Goal: Task Accomplishment & Management: Use online tool/utility

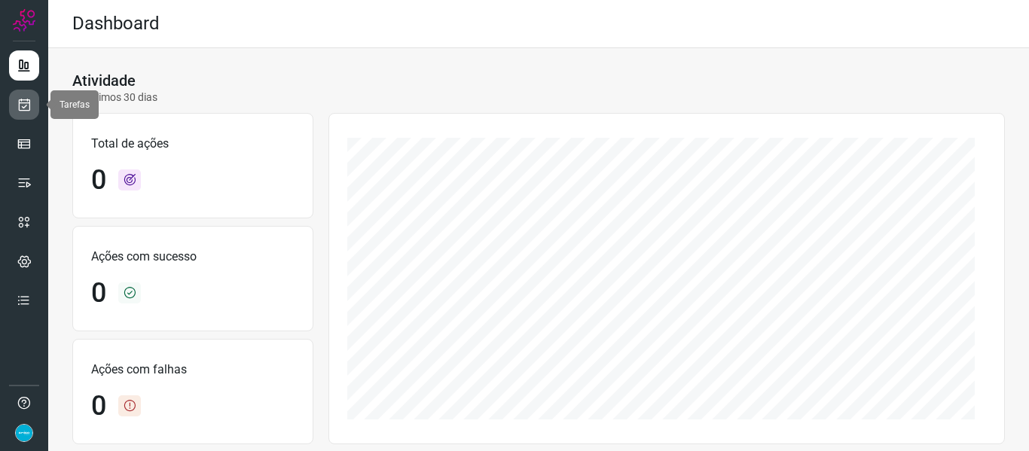
click at [14, 114] on link at bounding box center [24, 105] width 30 height 30
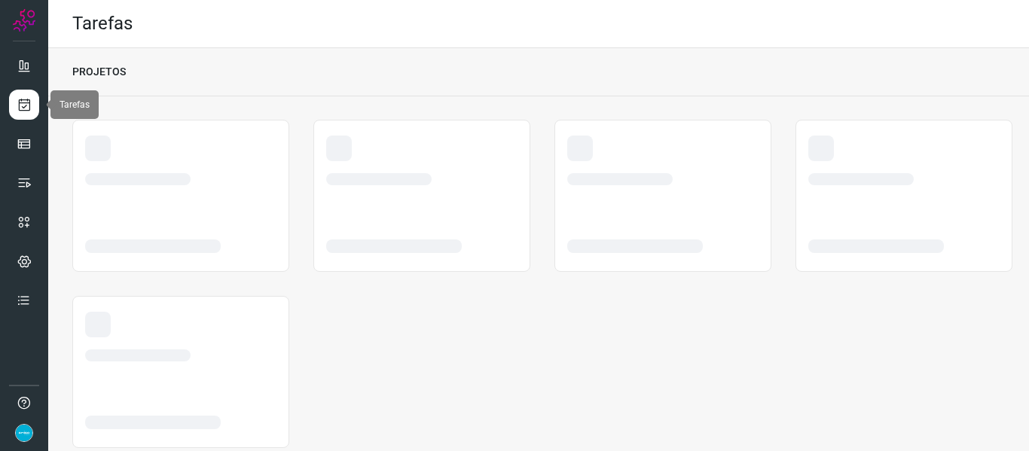
click at [29, 105] on icon at bounding box center [25, 104] width 16 height 15
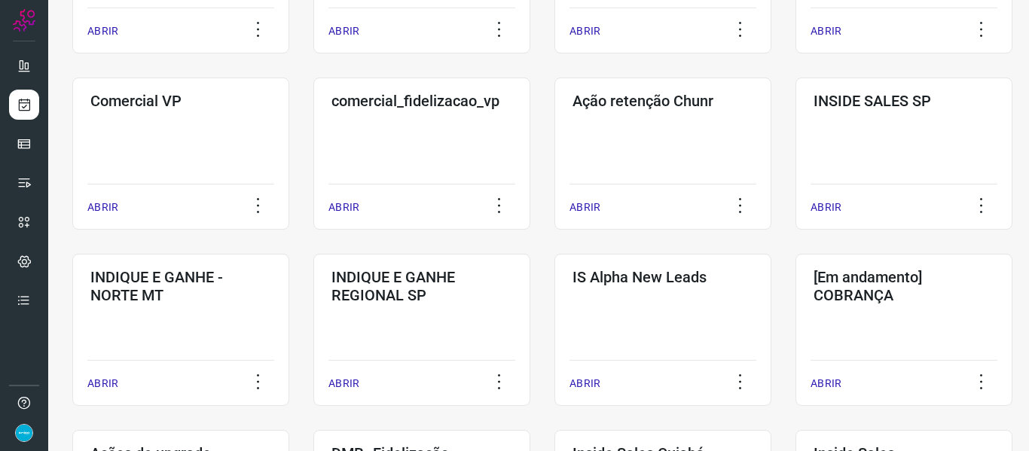
scroll to position [776, 0]
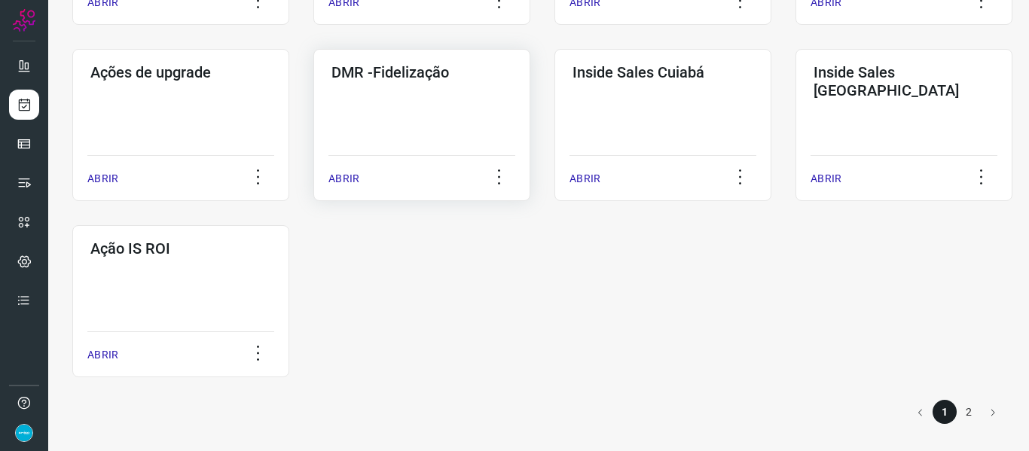
click at [343, 179] on p "ABRIR" at bounding box center [343, 179] width 31 height 16
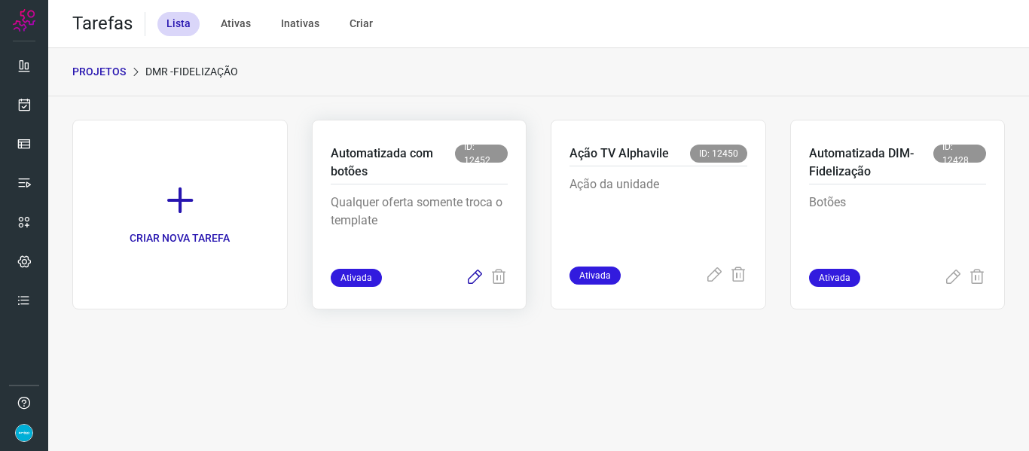
click at [475, 272] on icon at bounding box center [475, 278] width 18 height 18
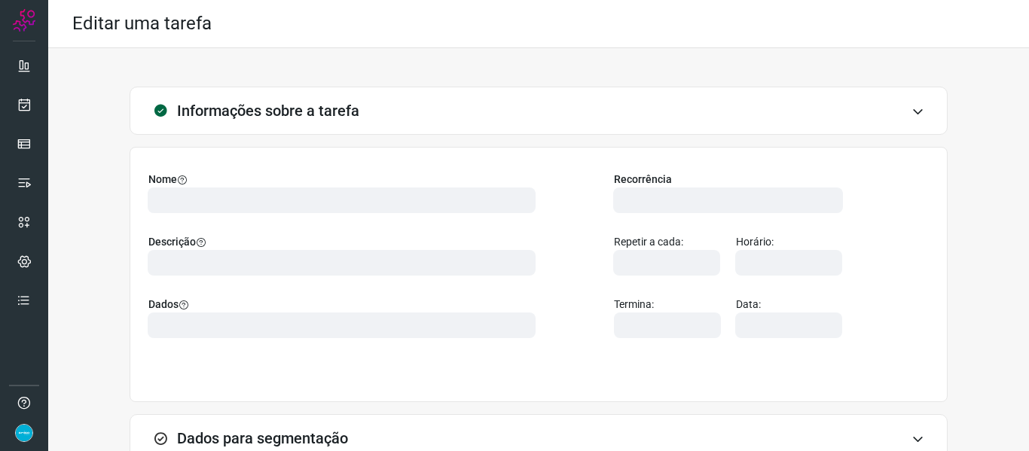
click at [475, 272] on div at bounding box center [342, 263] width 388 height 26
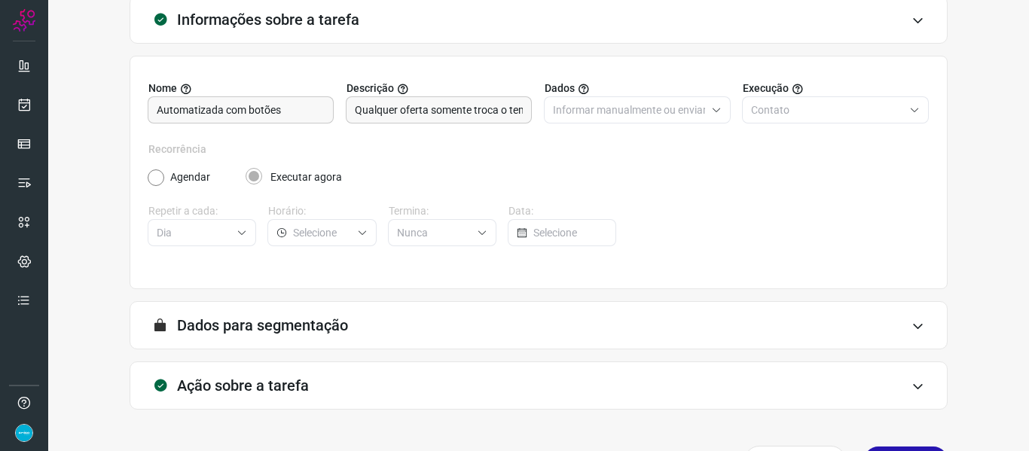
scroll to position [137, 0]
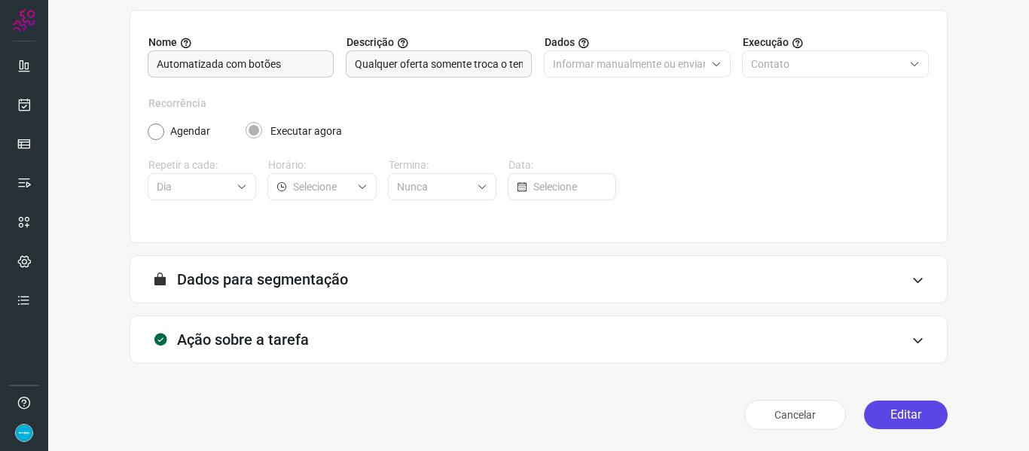
click at [904, 416] on button "Editar" at bounding box center [906, 415] width 84 height 29
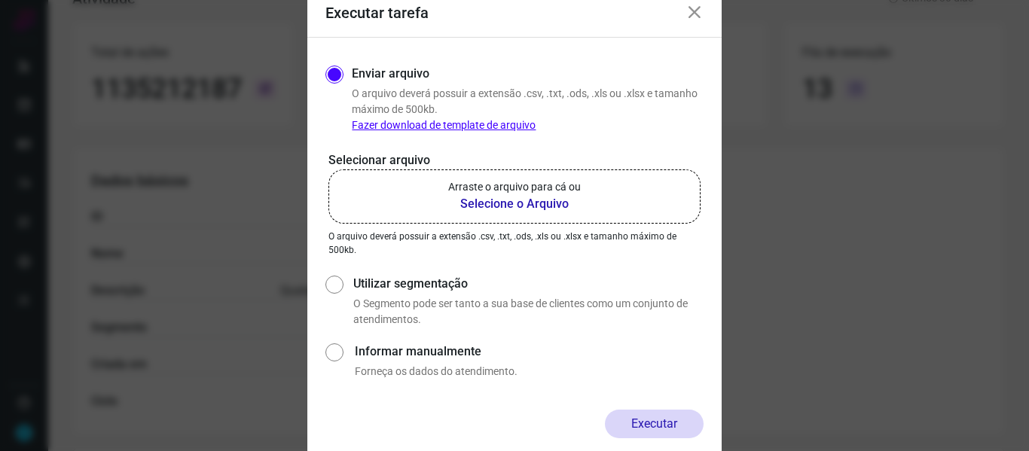
click at [538, 203] on b "Selecione o Arquivo" at bounding box center [514, 204] width 133 height 18
click at [0, 0] on input "Arraste o arquivo para cá ou Selecione o Arquivo" at bounding box center [0, 0] width 0 height 0
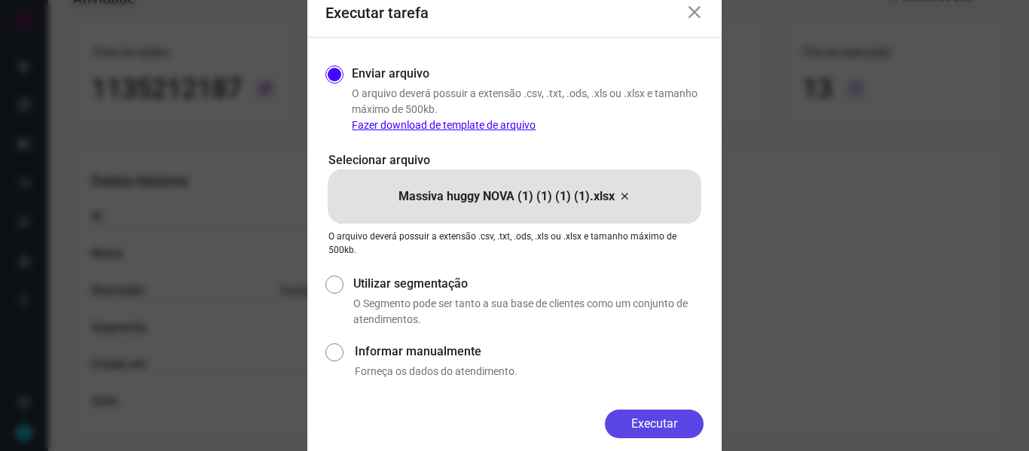
click at [661, 419] on button "Executar" at bounding box center [654, 424] width 99 height 29
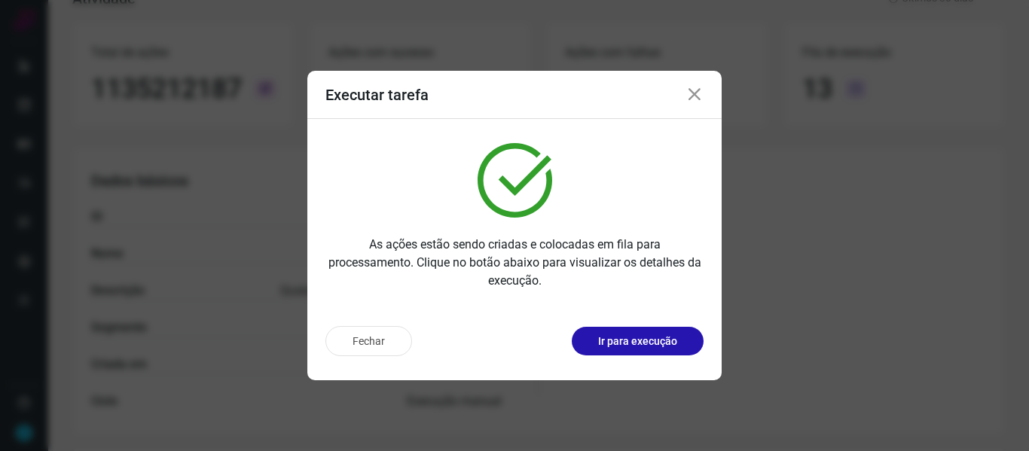
click at [693, 88] on icon at bounding box center [695, 95] width 18 height 18
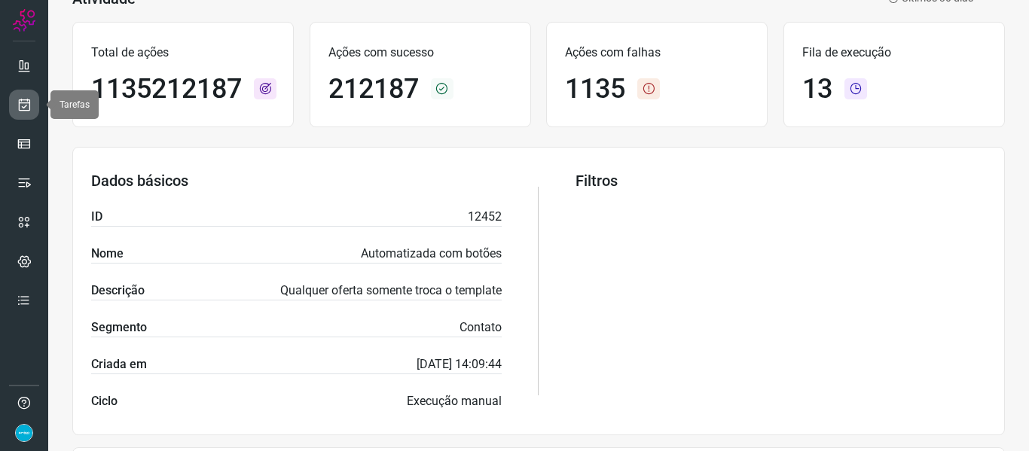
click at [27, 102] on icon at bounding box center [25, 104] width 16 height 15
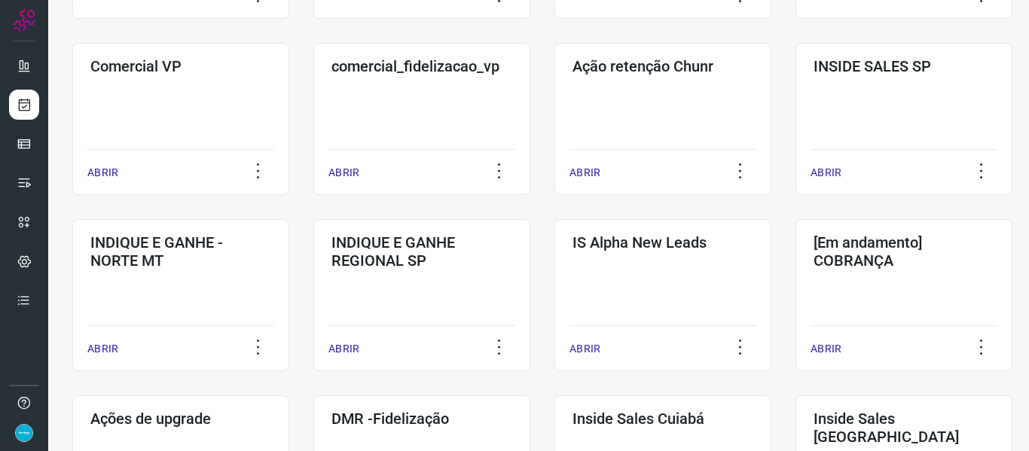
scroll to position [776, 0]
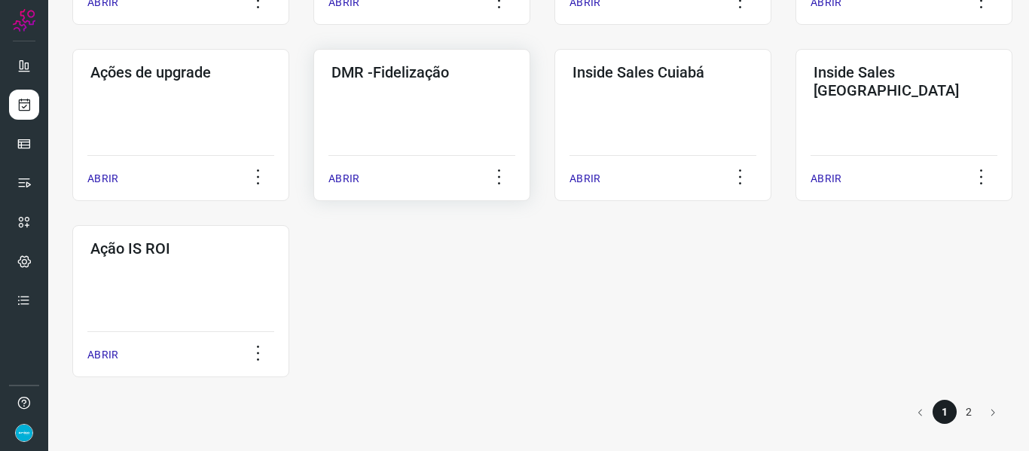
click at [340, 180] on p "ABRIR" at bounding box center [343, 179] width 31 height 16
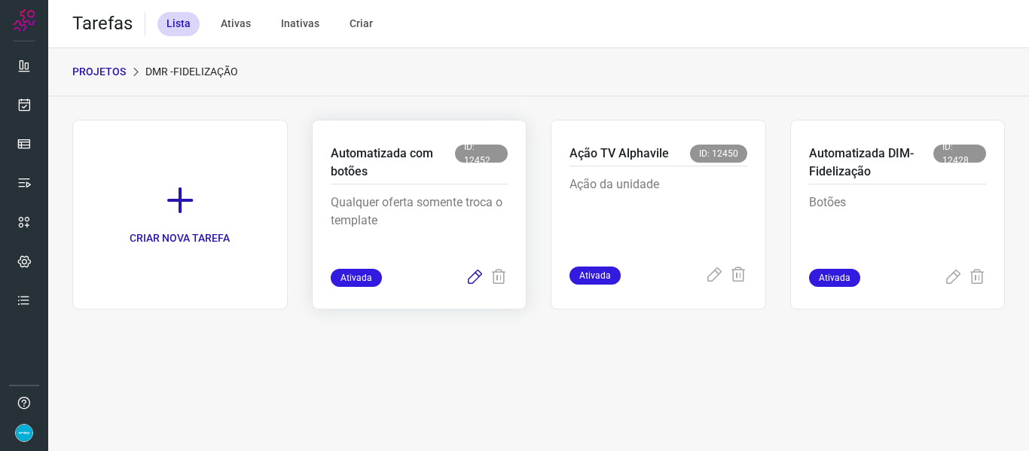
click at [475, 276] on icon at bounding box center [475, 278] width 18 height 18
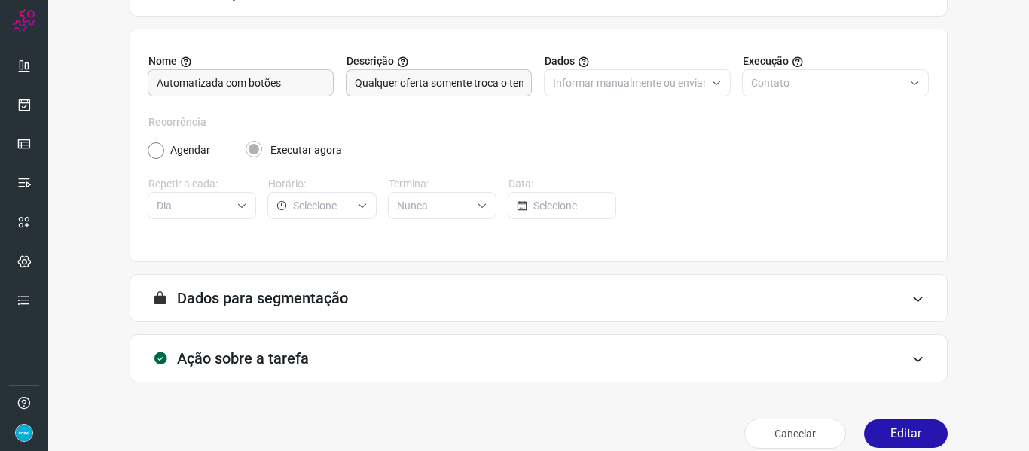
scroll to position [137, 0]
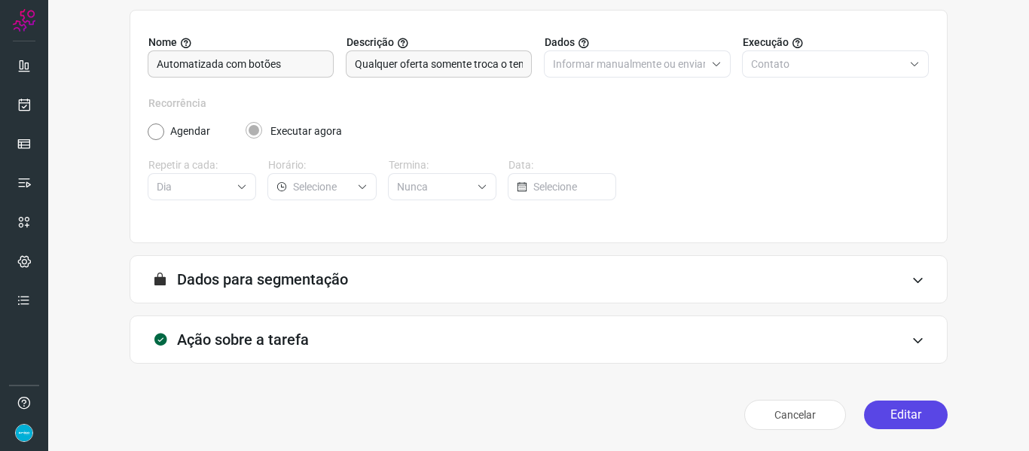
click at [909, 411] on button "Editar" at bounding box center [906, 415] width 84 height 29
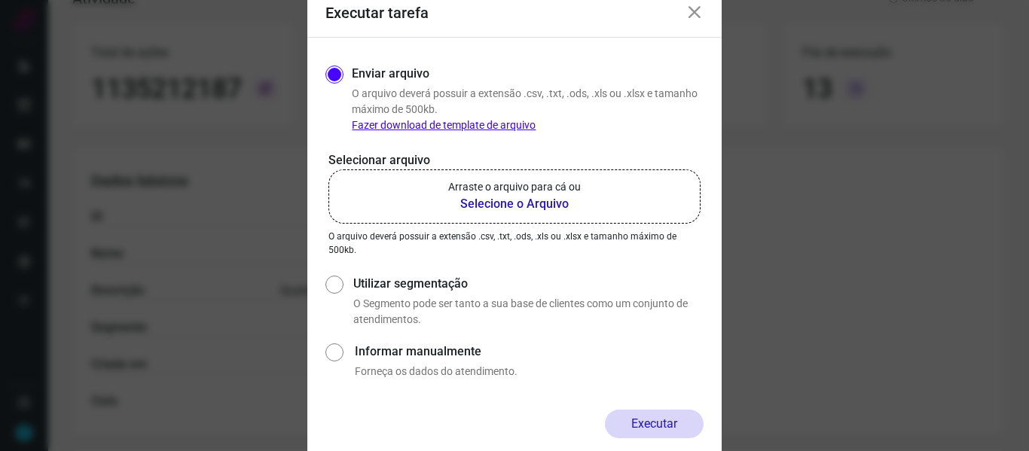
click at [522, 203] on b "Selecione o Arquivo" at bounding box center [514, 204] width 133 height 18
click at [0, 0] on input "Arraste o arquivo para cá ou Selecione o Arquivo" at bounding box center [0, 0] width 0 height 0
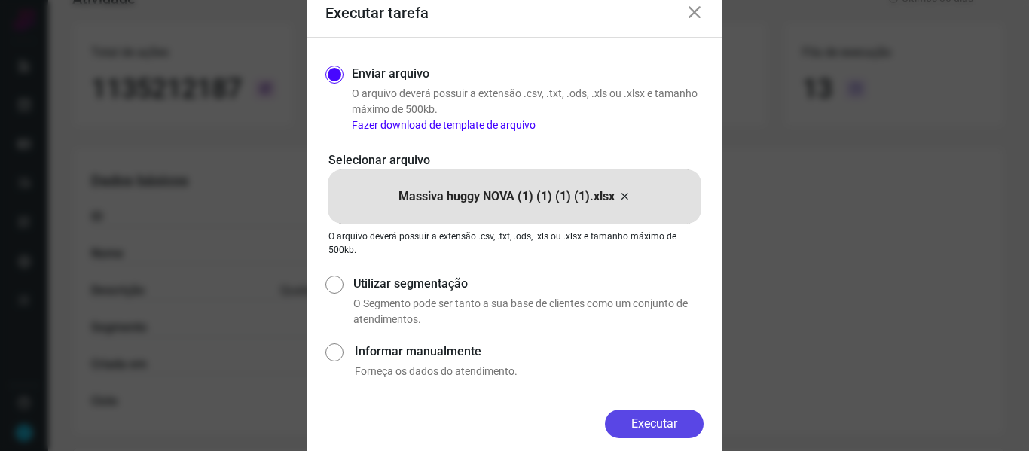
click at [655, 423] on button "Executar" at bounding box center [654, 424] width 99 height 29
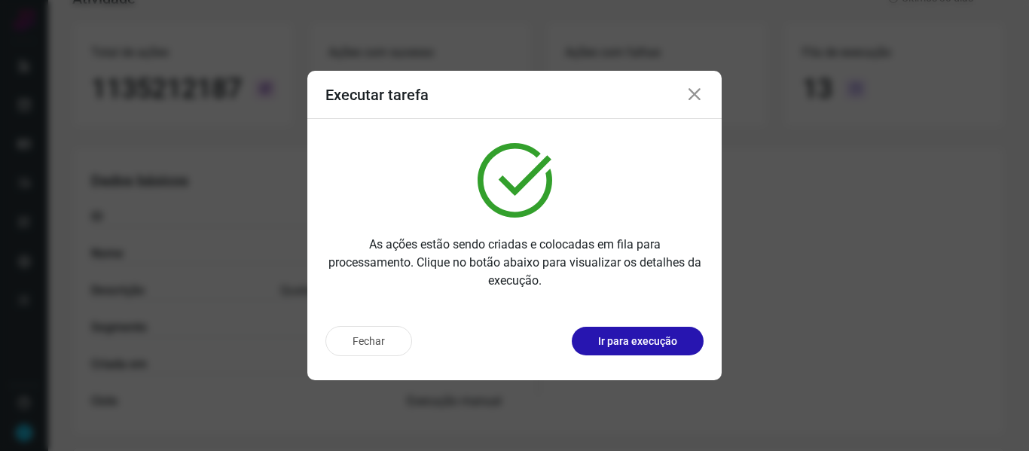
click at [694, 90] on icon at bounding box center [695, 95] width 18 height 18
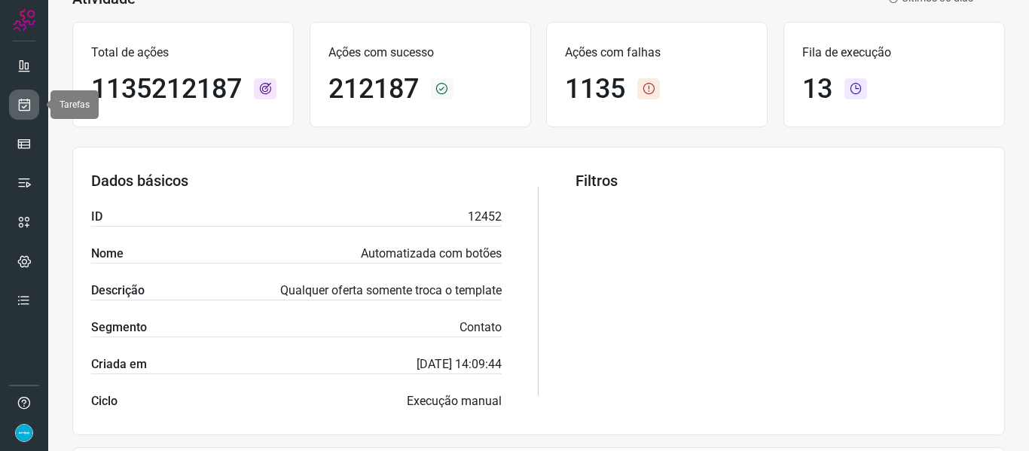
click at [22, 109] on icon at bounding box center [25, 104] width 16 height 15
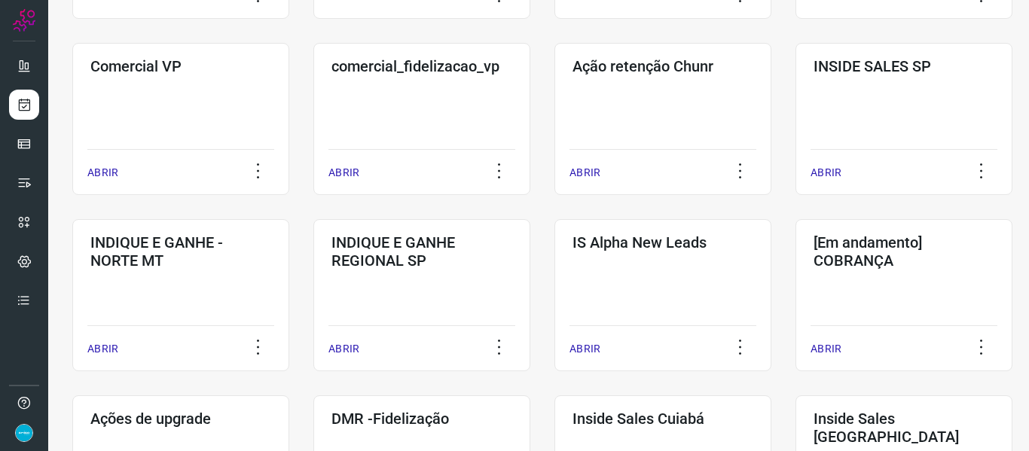
scroll to position [776, 0]
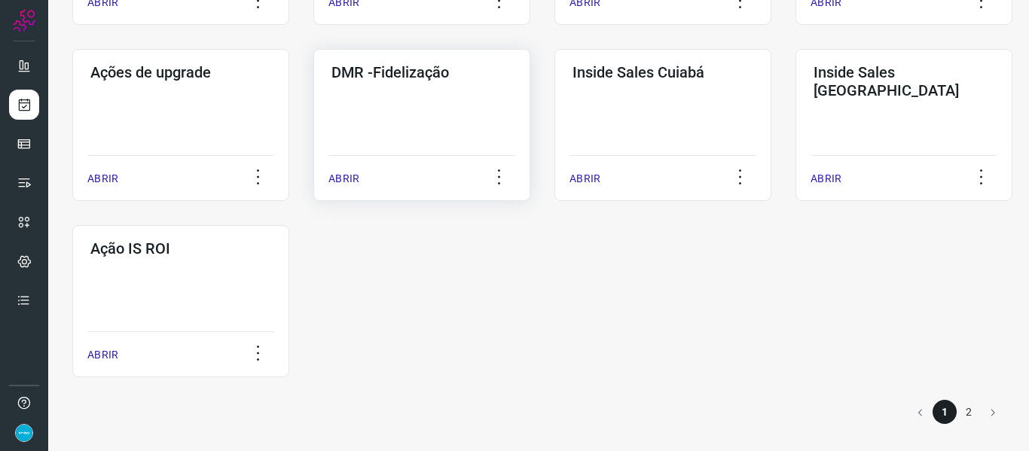
click at [342, 181] on p "ABRIR" at bounding box center [343, 179] width 31 height 16
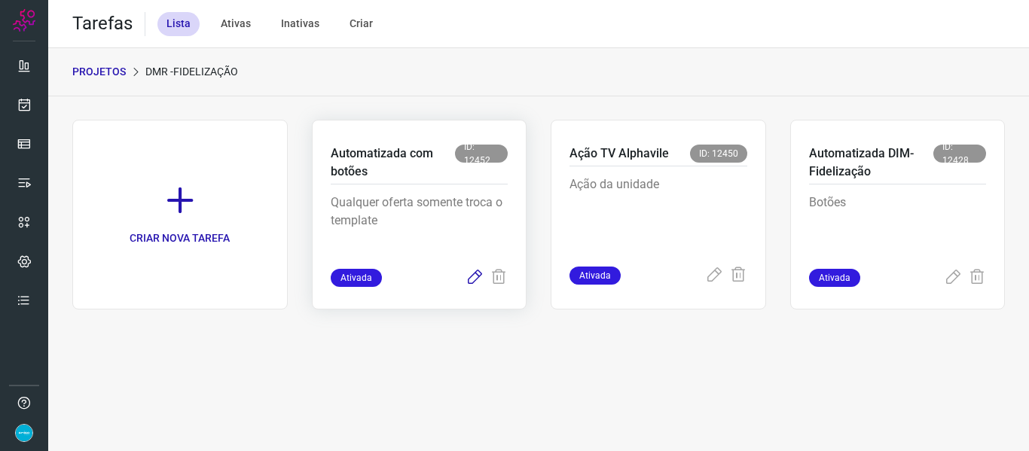
click at [481, 276] on icon at bounding box center [475, 278] width 18 height 18
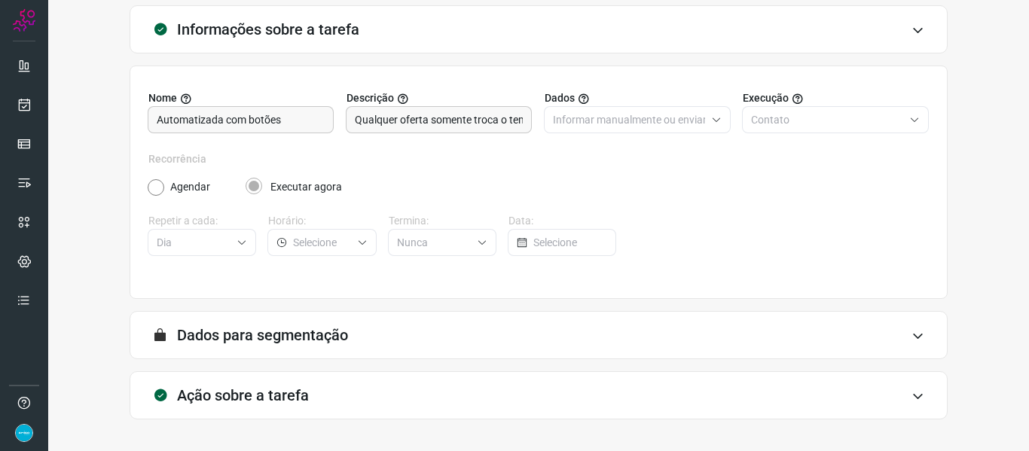
scroll to position [137, 0]
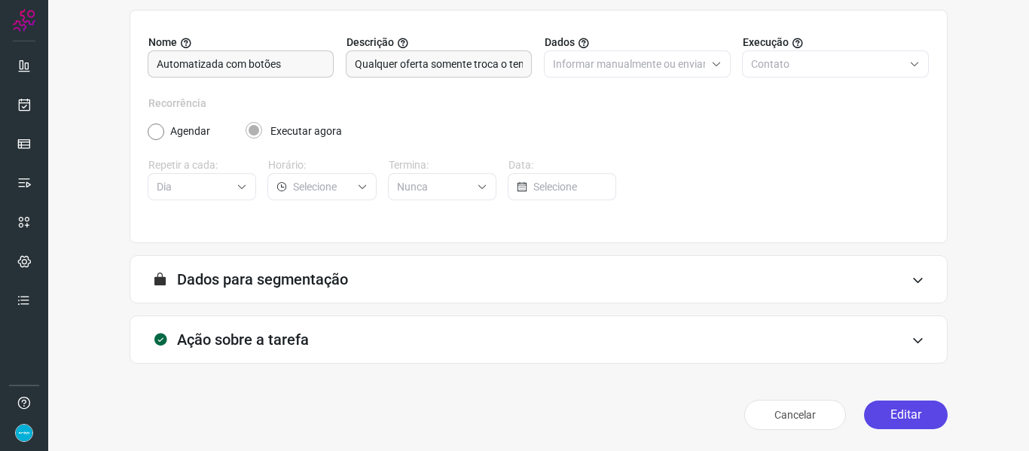
click at [901, 405] on button "Editar" at bounding box center [906, 415] width 84 height 29
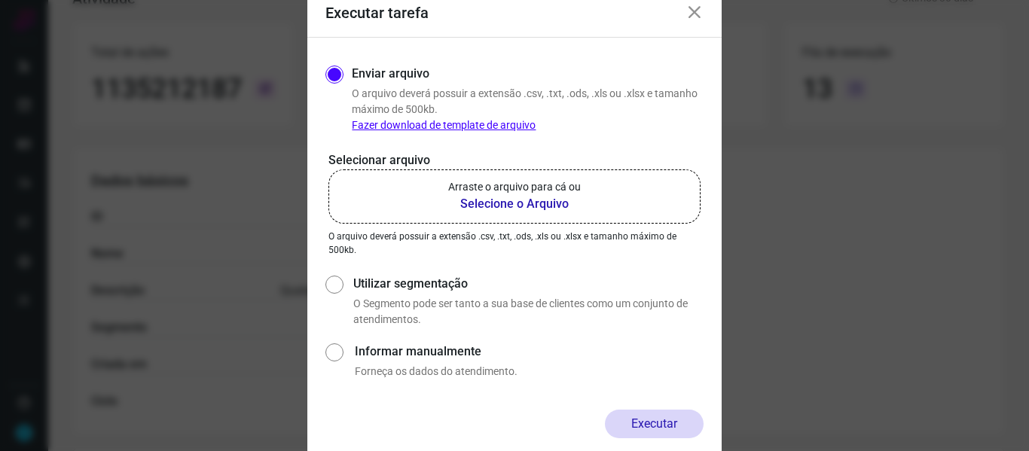
click at [508, 201] on b "Selecione o Arquivo" at bounding box center [514, 204] width 133 height 18
click at [0, 0] on input "Arraste o arquivo para cá ou Selecione o Arquivo" at bounding box center [0, 0] width 0 height 0
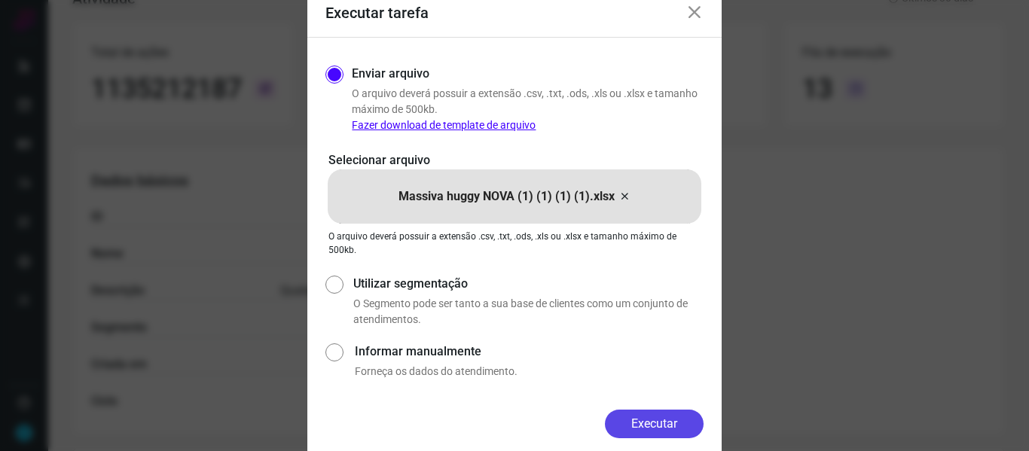
click at [649, 427] on button "Executar" at bounding box center [654, 424] width 99 height 29
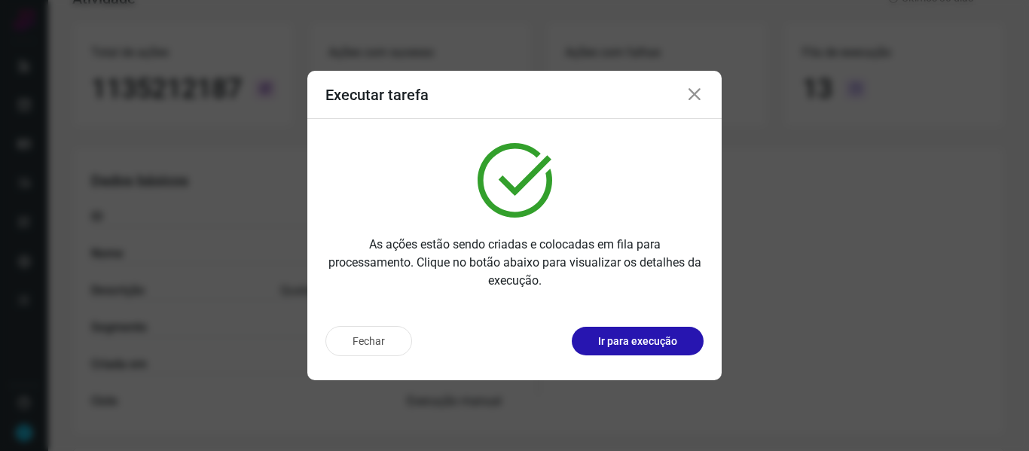
click at [693, 98] on icon at bounding box center [695, 95] width 18 height 18
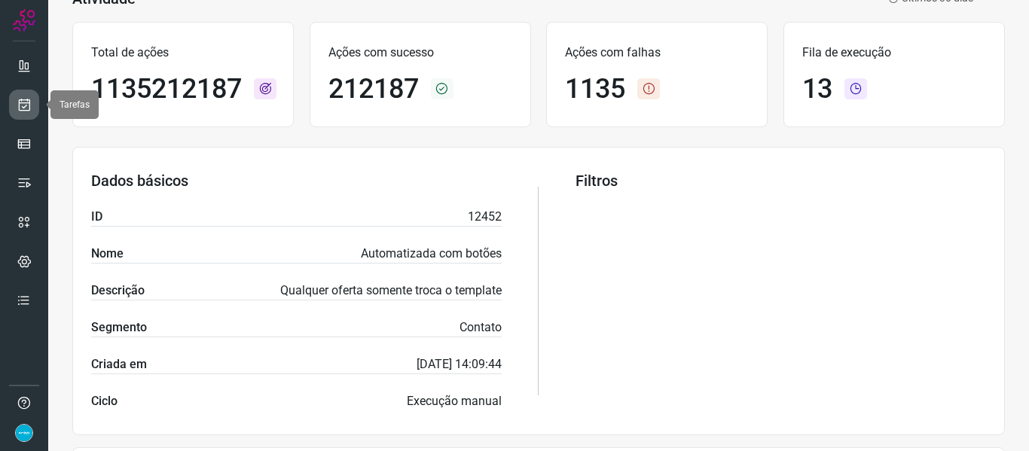
click at [24, 104] on icon at bounding box center [25, 104] width 16 height 15
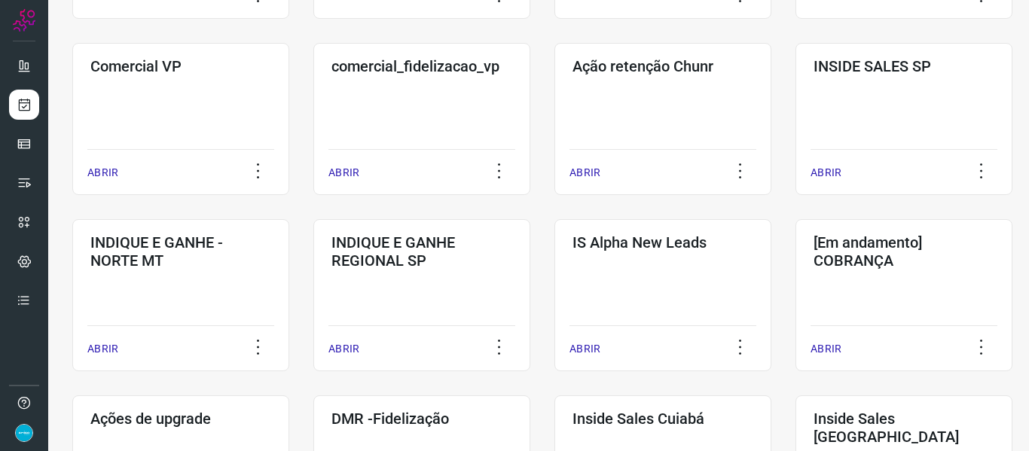
scroll to position [776, 0]
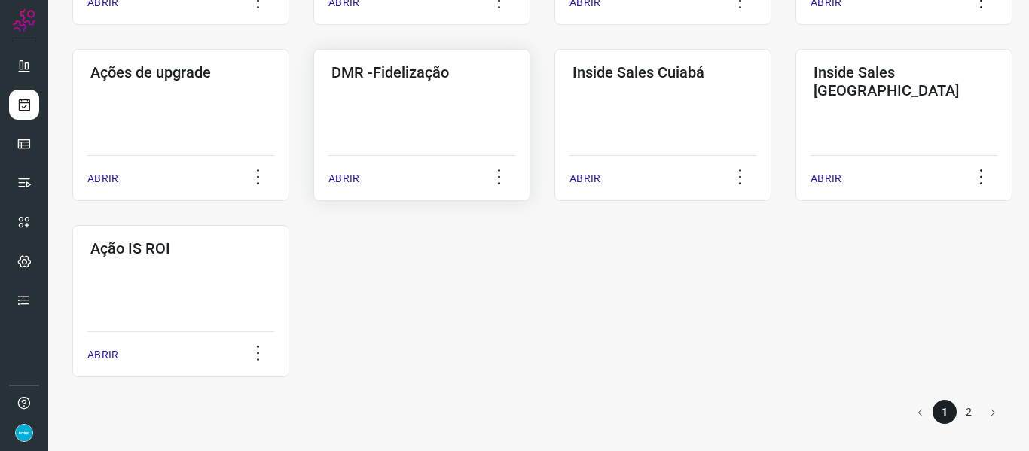
click at [356, 179] on p "ABRIR" at bounding box center [343, 179] width 31 height 16
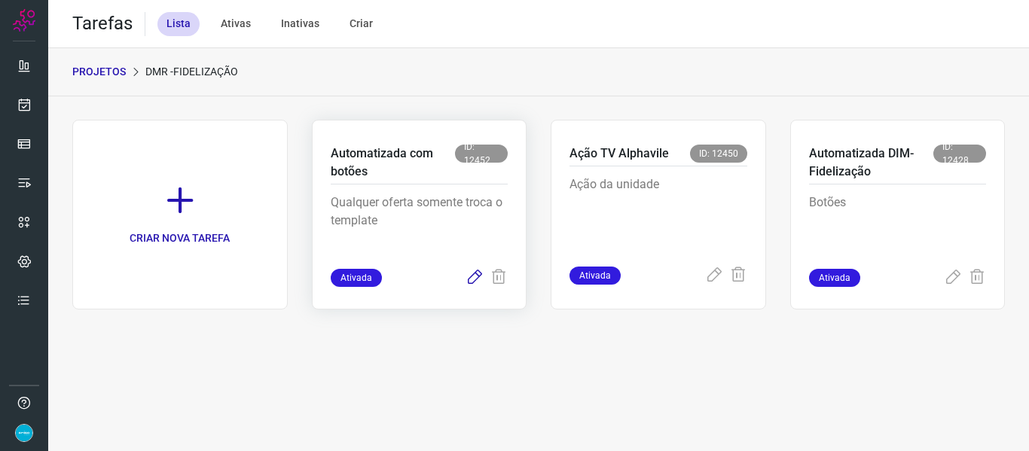
click at [469, 278] on icon at bounding box center [475, 278] width 18 height 18
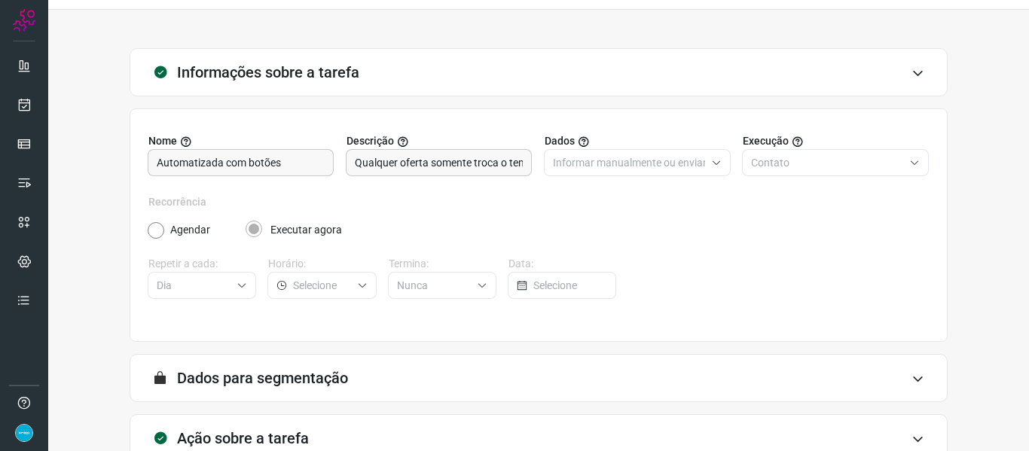
scroll to position [137, 0]
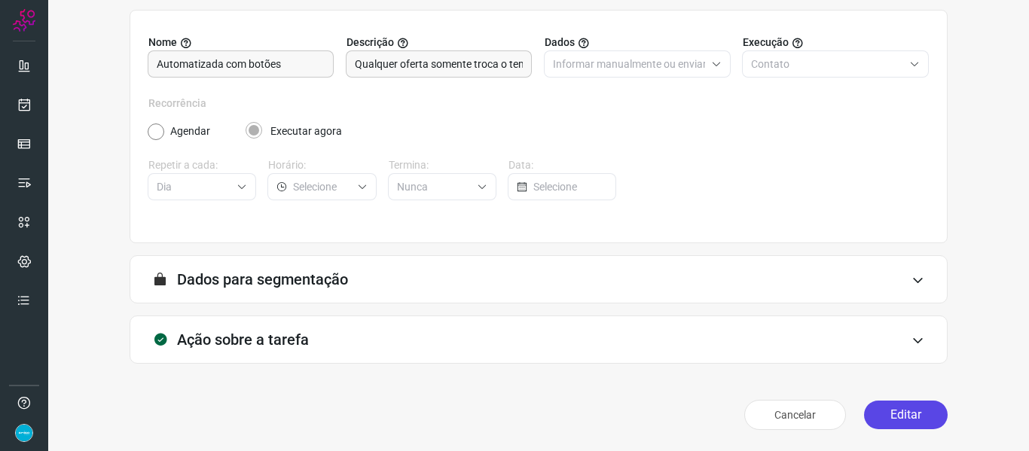
click at [895, 411] on button "Editar" at bounding box center [906, 415] width 84 height 29
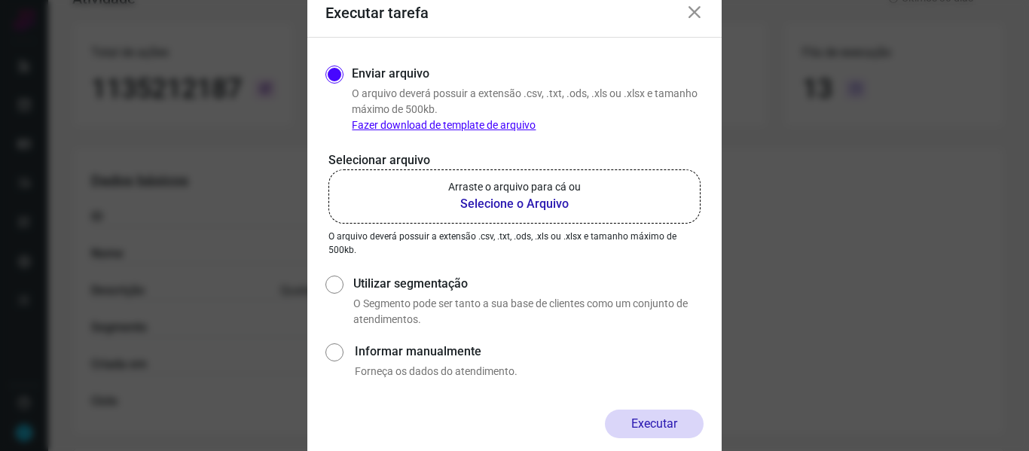
click at [540, 198] on b "Selecione o Arquivo" at bounding box center [514, 204] width 133 height 18
click at [0, 0] on input "Arraste o arquivo para cá ou Selecione o Arquivo" at bounding box center [0, 0] width 0 height 0
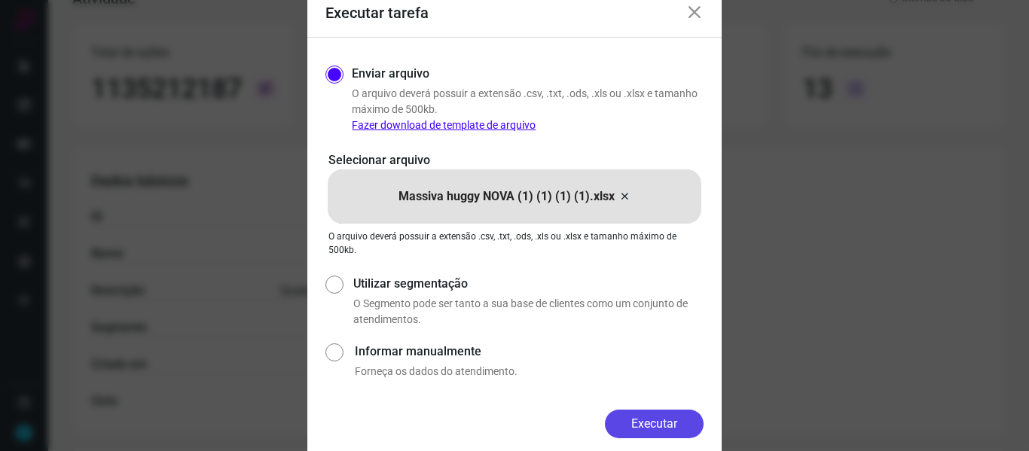
click at [662, 423] on button "Executar" at bounding box center [654, 424] width 99 height 29
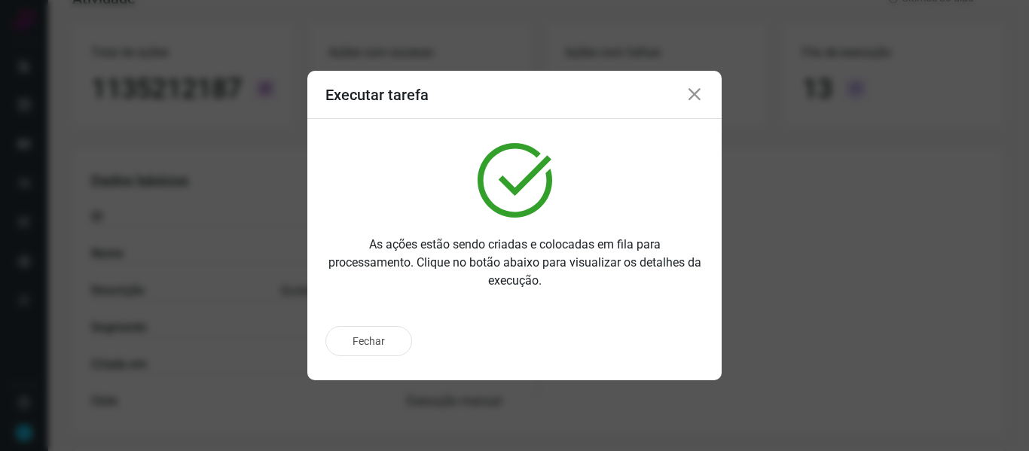
click at [694, 96] on icon at bounding box center [695, 95] width 18 height 18
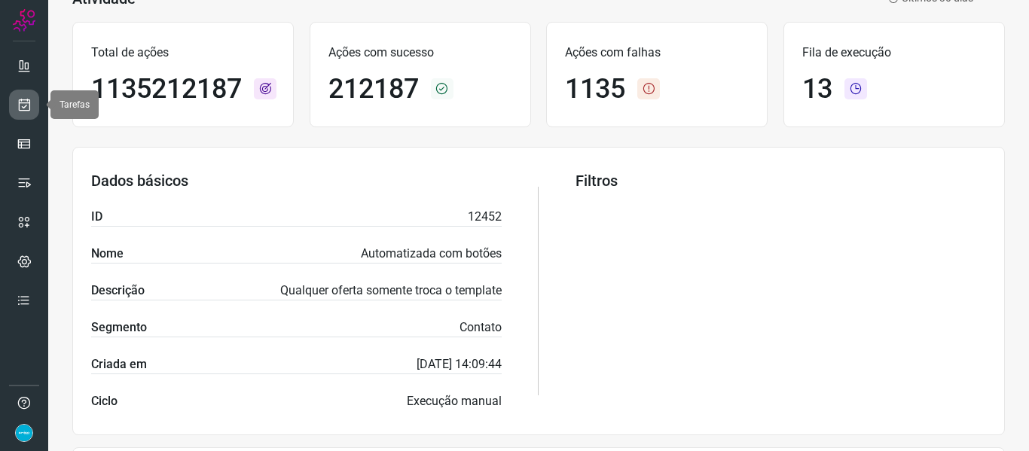
click at [27, 102] on icon at bounding box center [25, 104] width 16 height 15
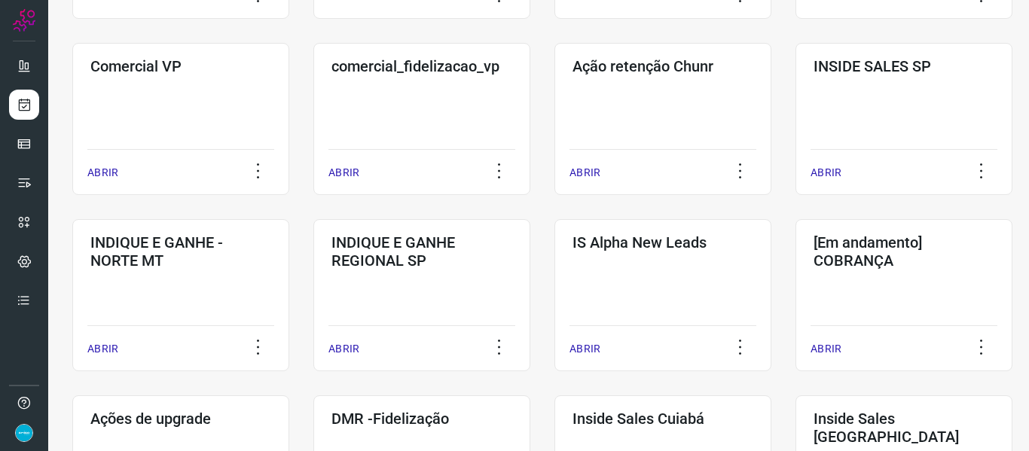
scroll to position [776, 0]
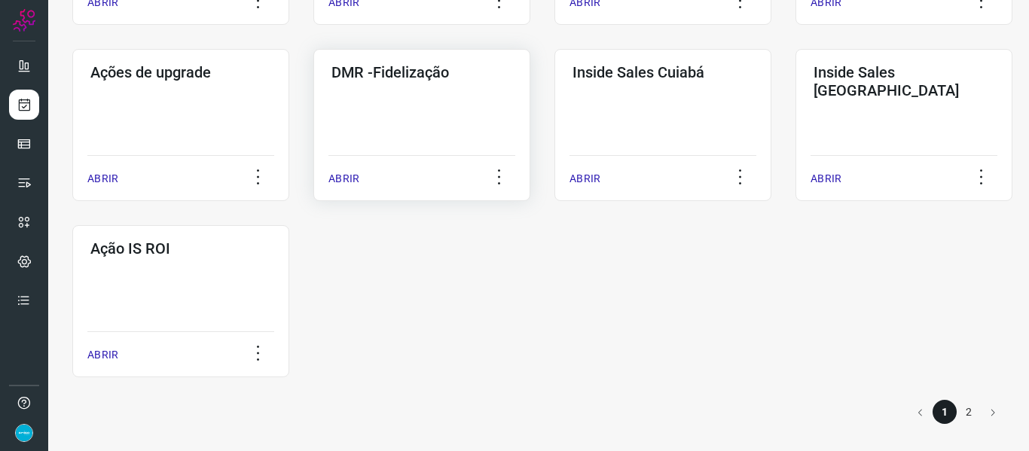
click at [346, 179] on p "ABRIR" at bounding box center [343, 179] width 31 height 16
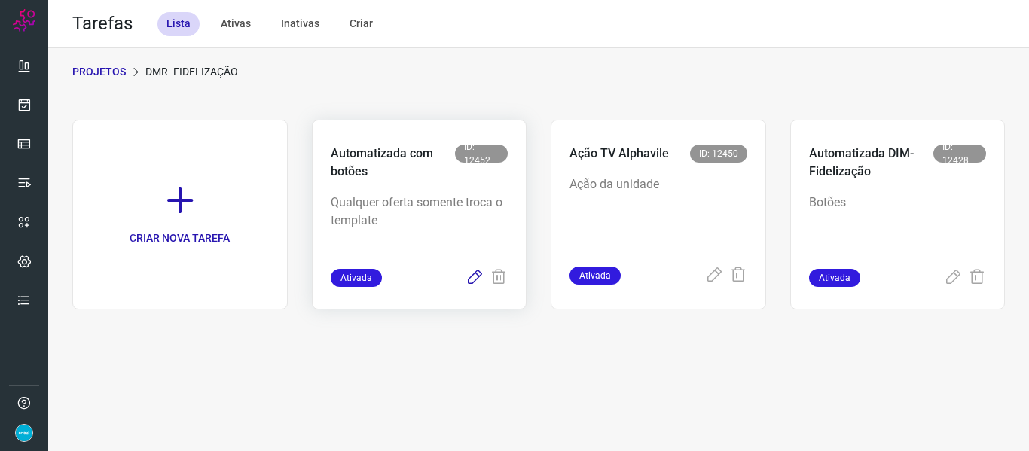
click at [472, 284] on icon at bounding box center [475, 278] width 18 height 18
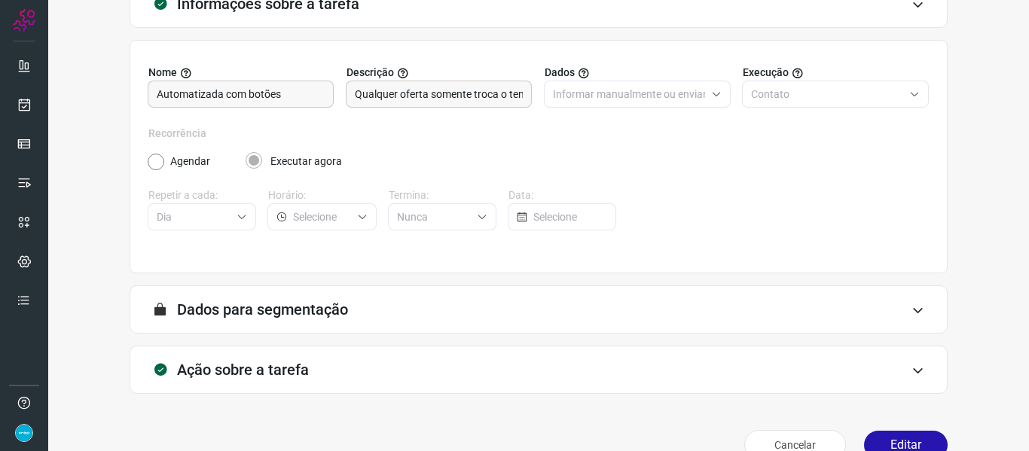
scroll to position [137, 0]
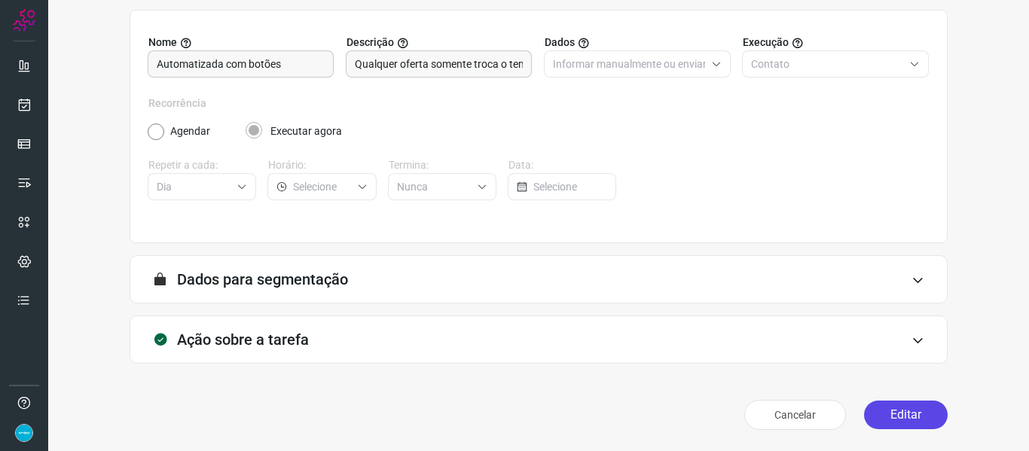
click at [906, 417] on button "Editar" at bounding box center [906, 415] width 84 height 29
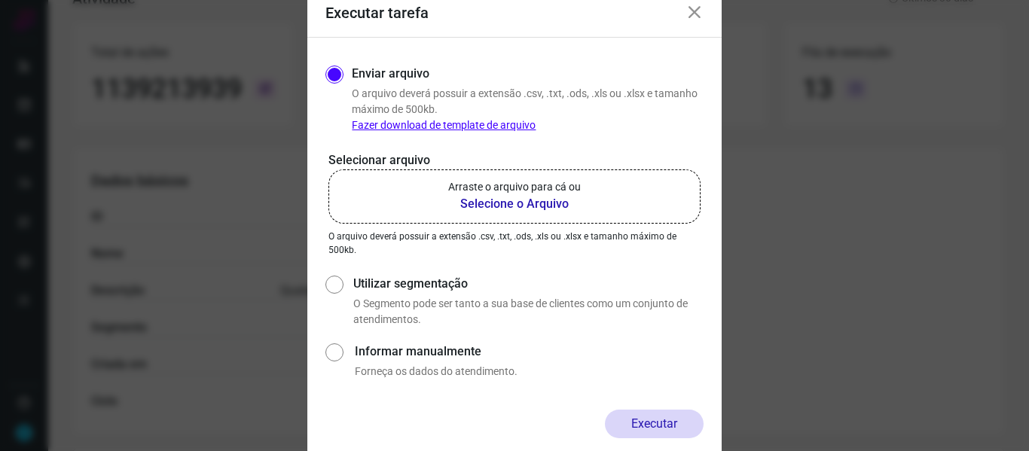
click at [518, 208] on b "Selecione o Arquivo" at bounding box center [514, 204] width 133 height 18
click at [0, 0] on input "Arraste o arquivo para cá ou Selecione o Arquivo" at bounding box center [0, 0] width 0 height 0
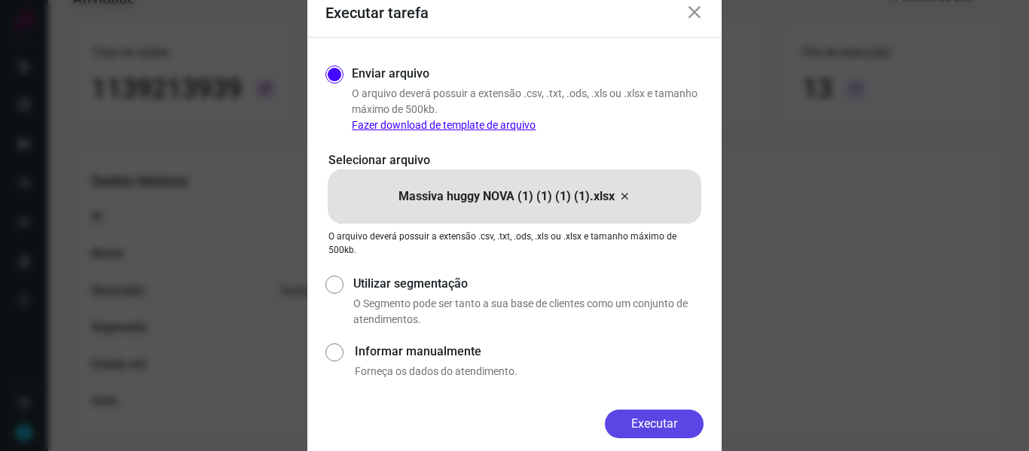
click at [674, 417] on button "Executar" at bounding box center [654, 424] width 99 height 29
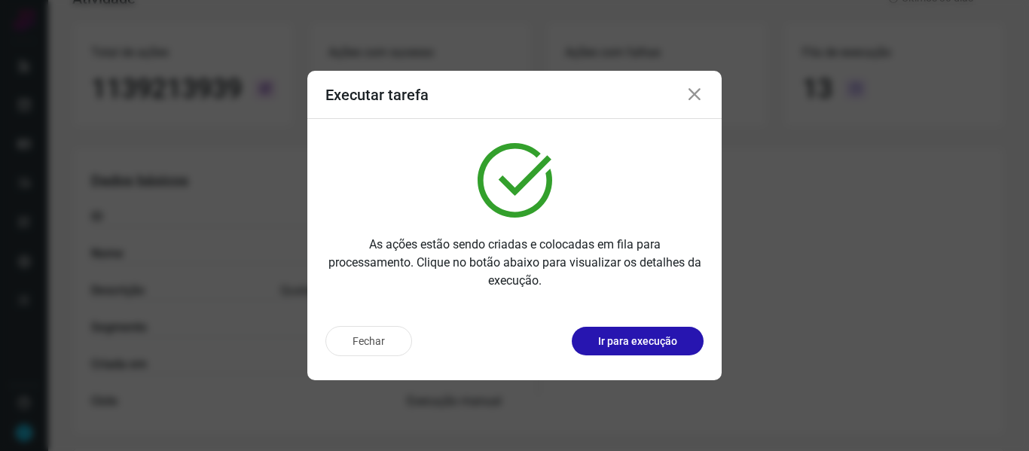
click at [696, 97] on icon at bounding box center [695, 95] width 18 height 18
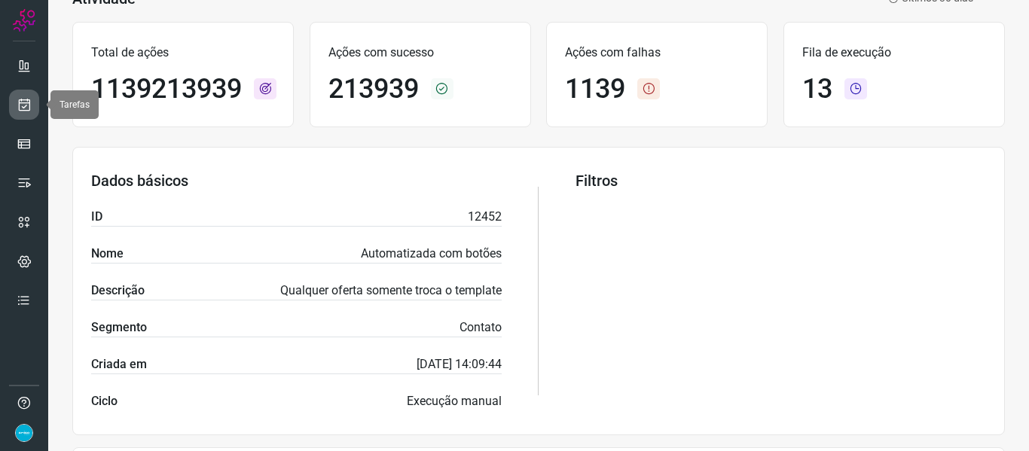
click at [29, 113] on link at bounding box center [24, 105] width 30 height 30
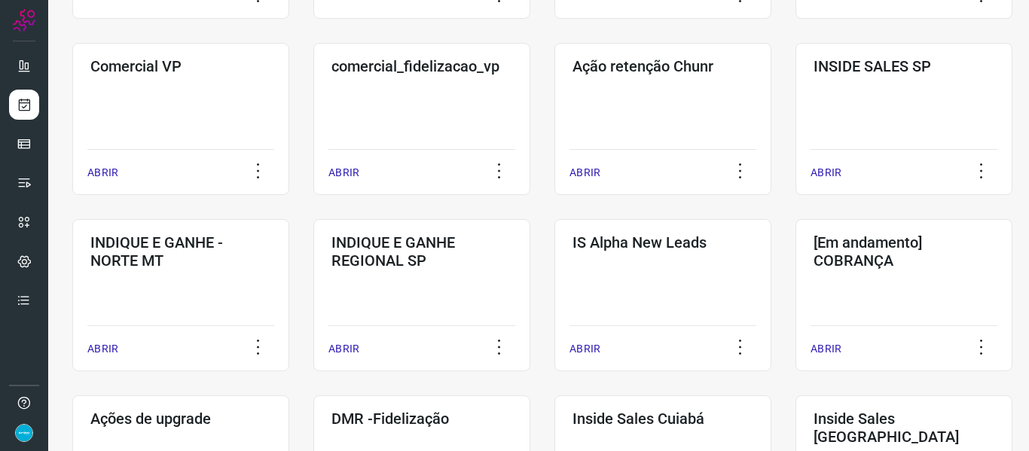
scroll to position [776, 0]
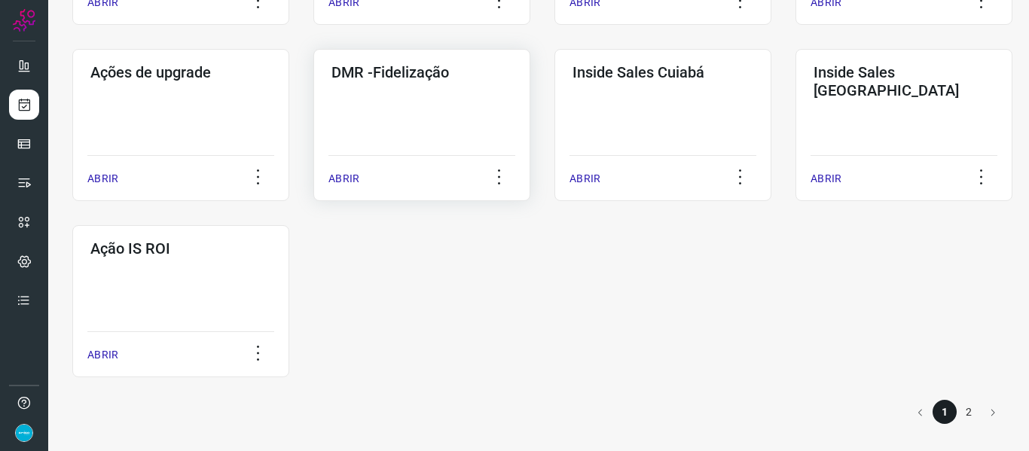
click at [348, 179] on p "ABRIR" at bounding box center [343, 179] width 31 height 16
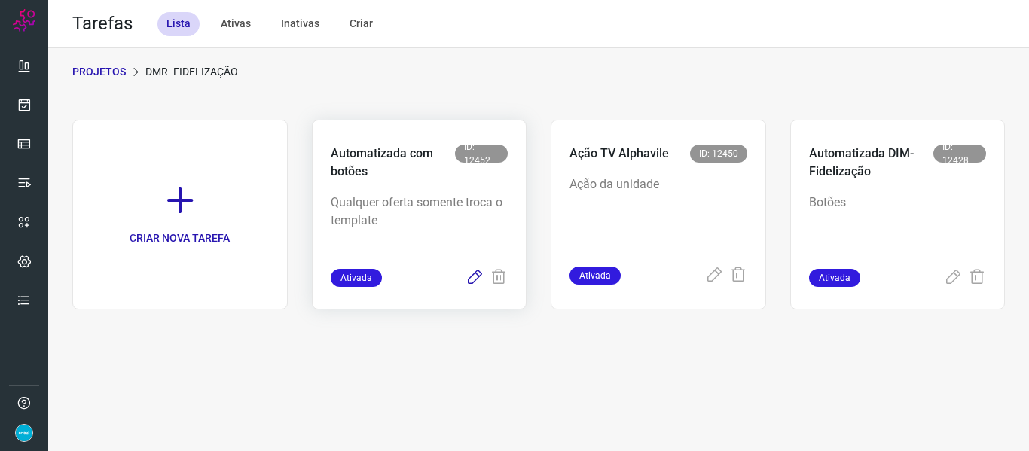
click at [473, 279] on icon at bounding box center [475, 278] width 18 height 18
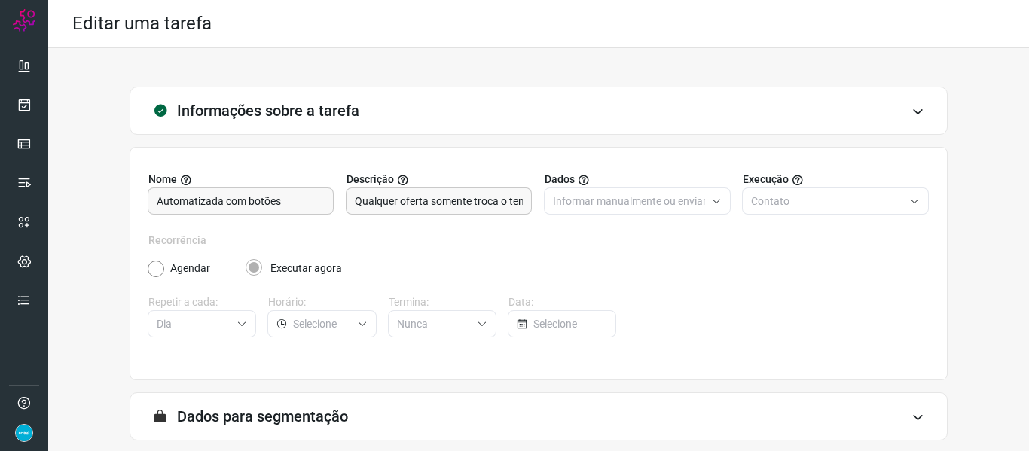
scroll to position [137, 0]
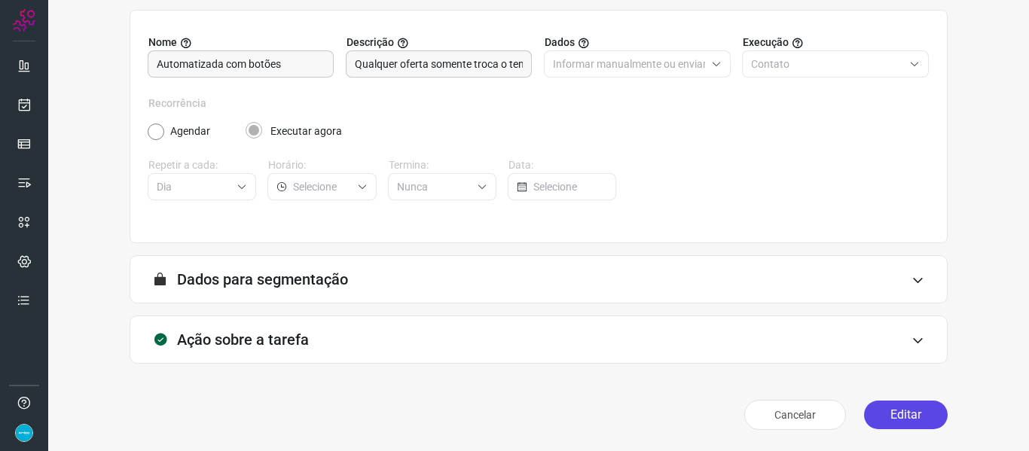
click at [911, 414] on button "Editar" at bounding box center [906, 415] width 84 height 29
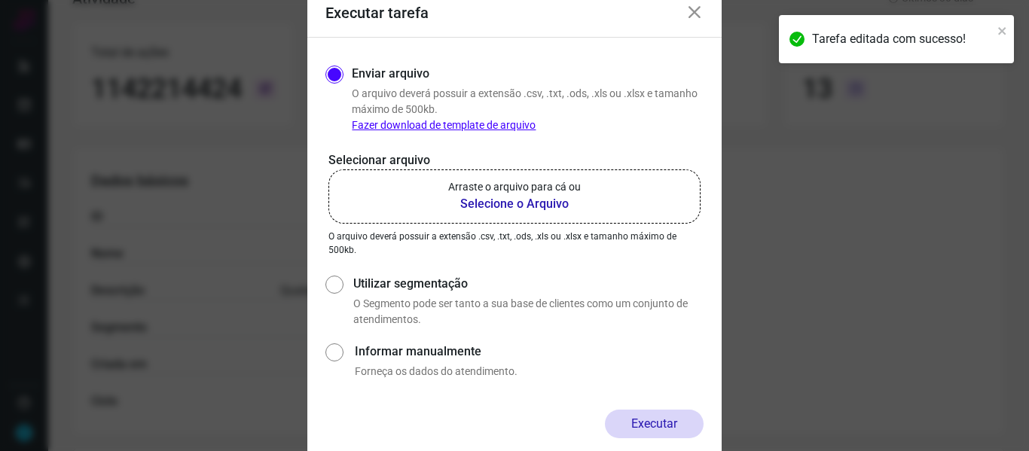
click at [530, 208] on b "Selecione o Arquivo" at bounding box center [514, 204] width 133 height 18
click at [0, 0] on input "Arraste o arquivo para cá ou Selecione o Arquivo" at bounding box center [0, 0] width 0 height 0
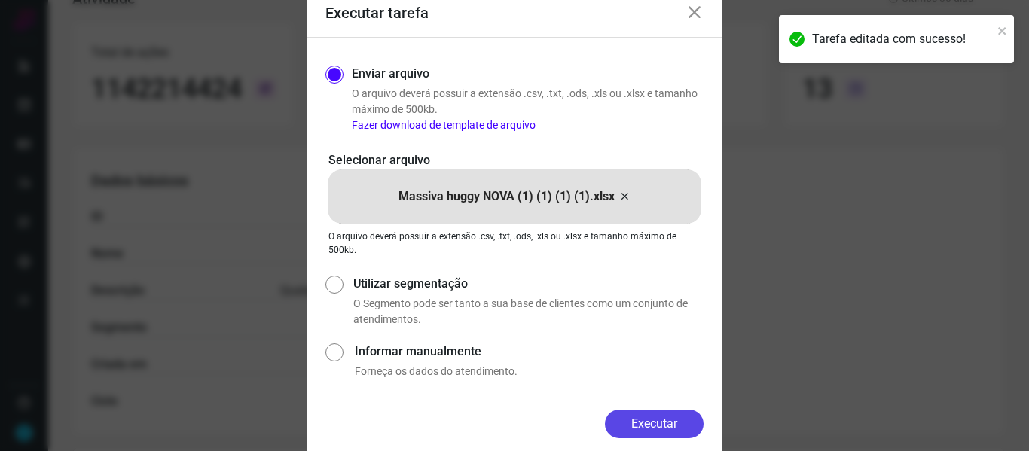
click at [655, 420] on button "Executar" at bounding box center [654, 424] width 99 height 29
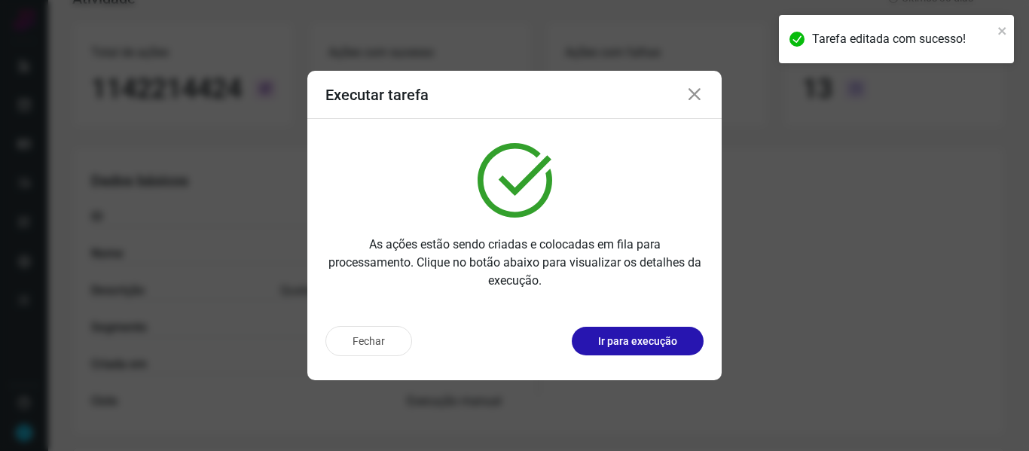
click at [691, 90] on icon at bounding box center [695, 95] width 18 height 18
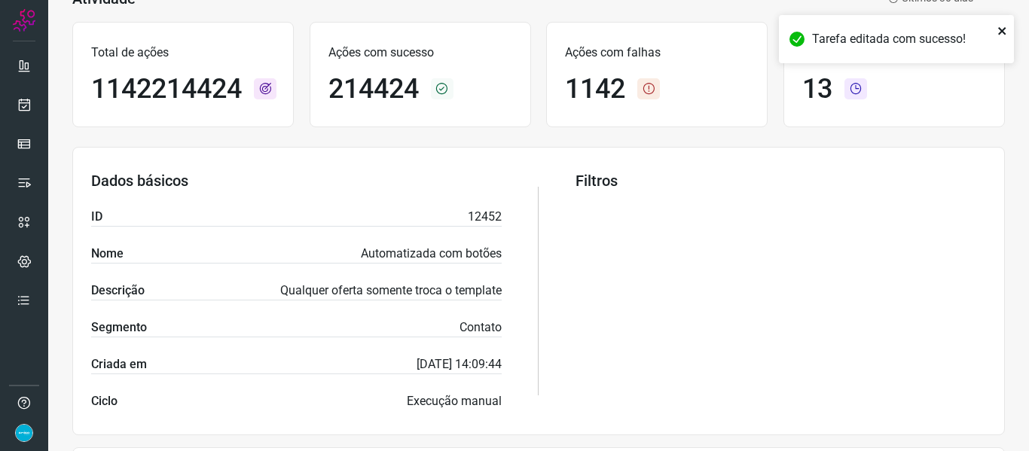
click at [1003, 31] on icon "close" at bounding box center [1002, 31] width 11 height 12
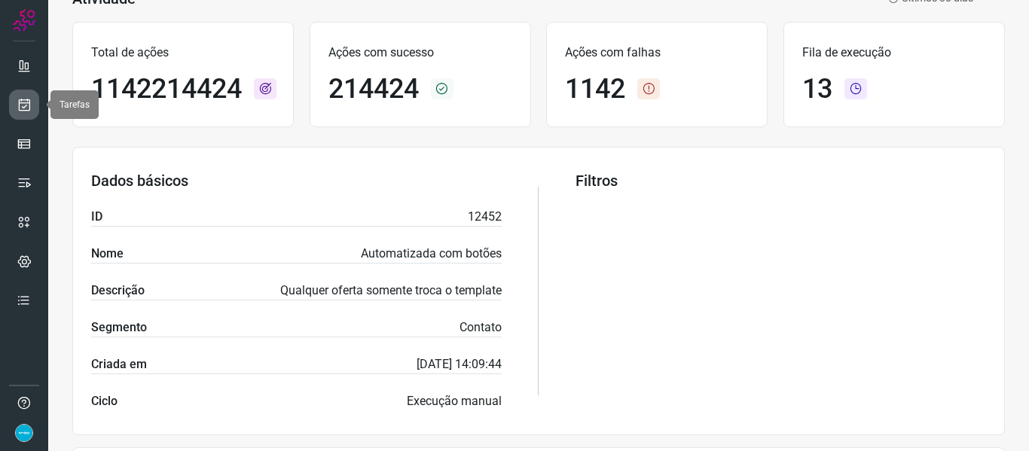
click at [23, 109] on icon at bounding box center [25, 104] width 16 height 15
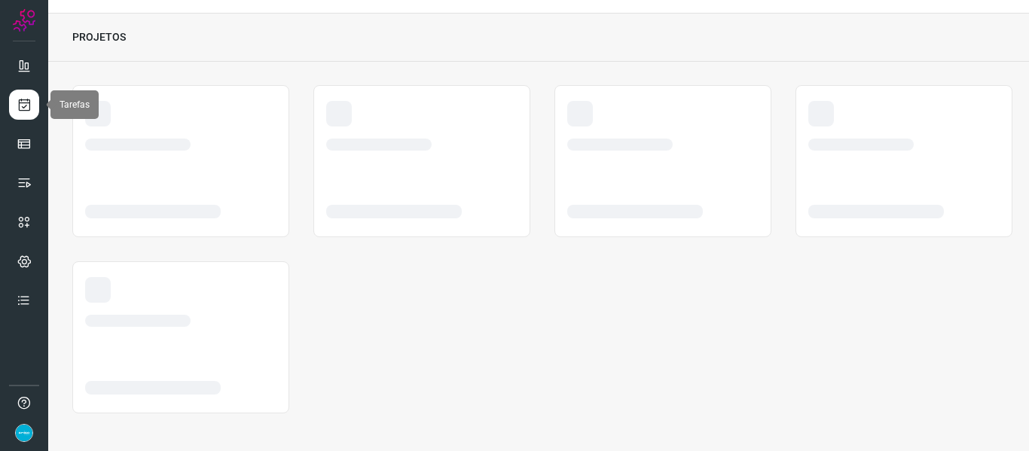
scroll to position [35, 0]
